Goal: Book appointment/travel/reservation

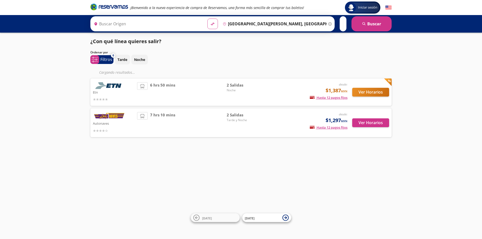
type input "[GEOGRAPHIC_DATA], [GEOGRAPHIC_DATA]"
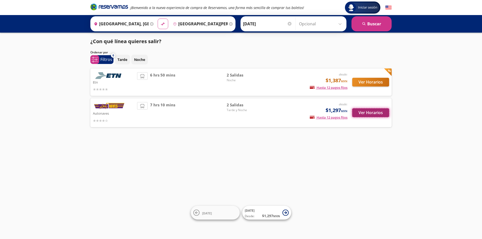
drag, startPoint x: 369, startPoint y: 111, endPoint x: 354, endPoint y: 111, distance: 14.6
click at [354, 111] on button "Ver Horarios" at bounding box center [370, 112] width 37 height 9
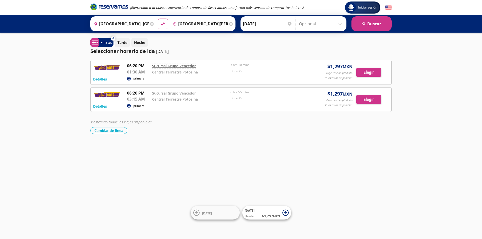
click at [188, 65] on link "Sucursal Grupo Vencedor" at bounding box center [174, 65] width 44 height 5
click at [102, 80] on button "Detalles" at bounding box center [100, 79] width 14 height 5
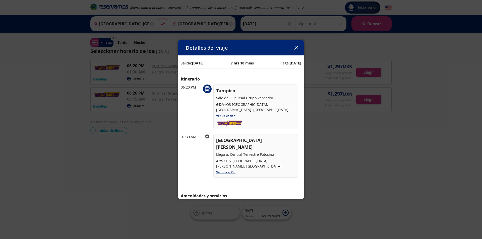
click at [296, 47] on icon "button" at bounding box center [296, 48] width 4 height 4
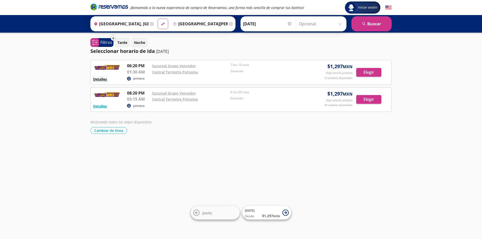
click at [98, 80] on button "Detalles" at bounding box center [100, 79] width 14 height 5
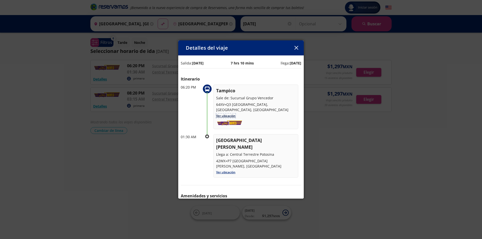
click at [226, 114] on link "Ver ubicación" at bounding box center [225, 116] width 19 height 4
click at [298, 46] on button "button" at bounding box center [296, 48] width 8 height 8
